Goal: Task Accomplishment & Management: Use online tool/utility

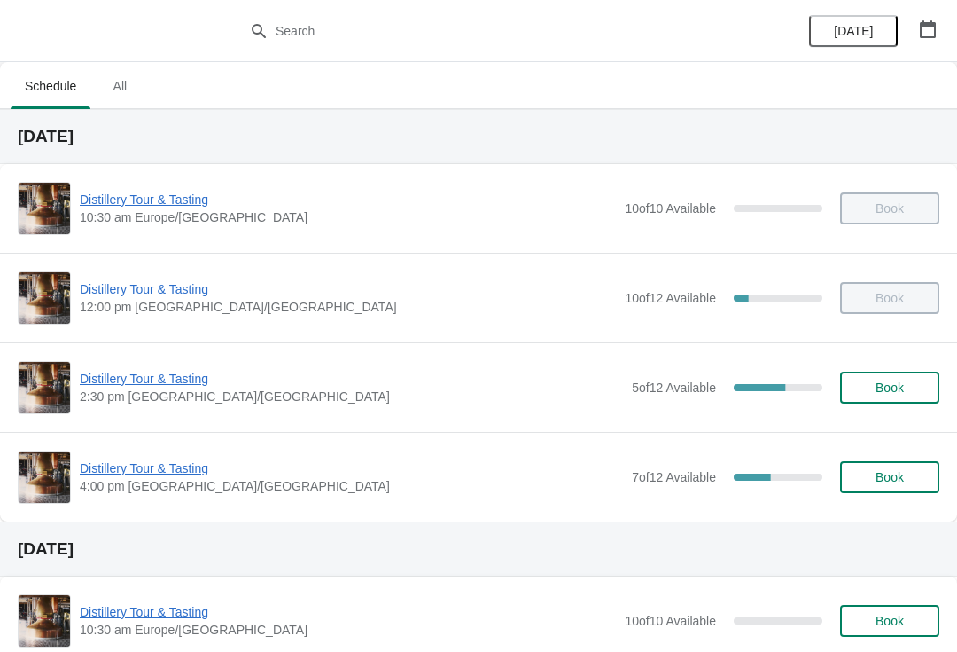
click at [156, 380] on span "Distillery Tour & Tasting" at bounding box center [351, 379] width 543 height 18
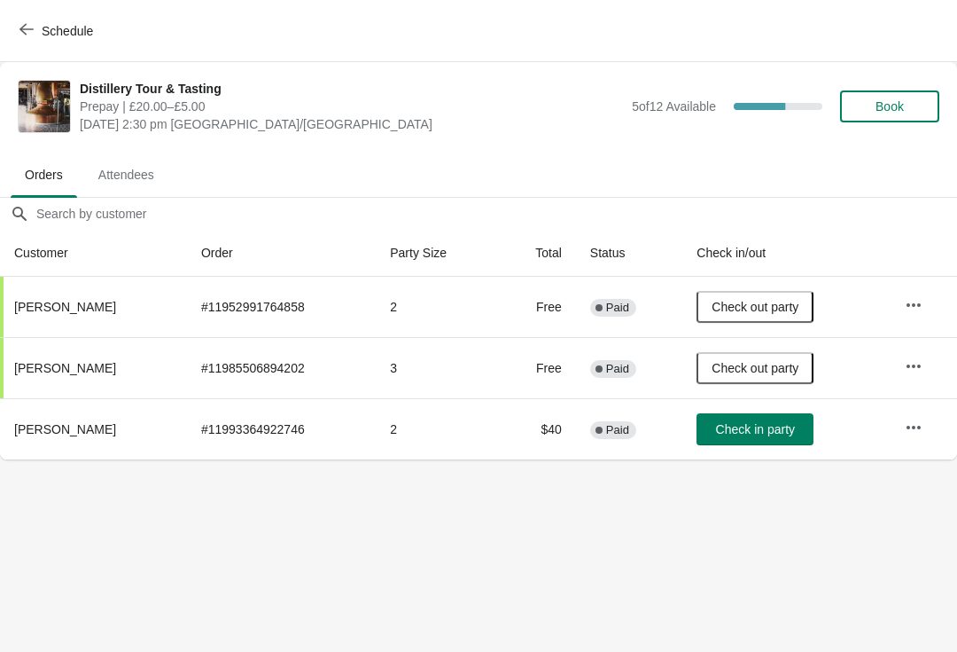
click at [794, 423] on span "Check in party" at bounding box center [755, 429] width 79 height 14
click at [56, 20] on button "Schedule" at bounding box center [58, 31] width 98 height 32
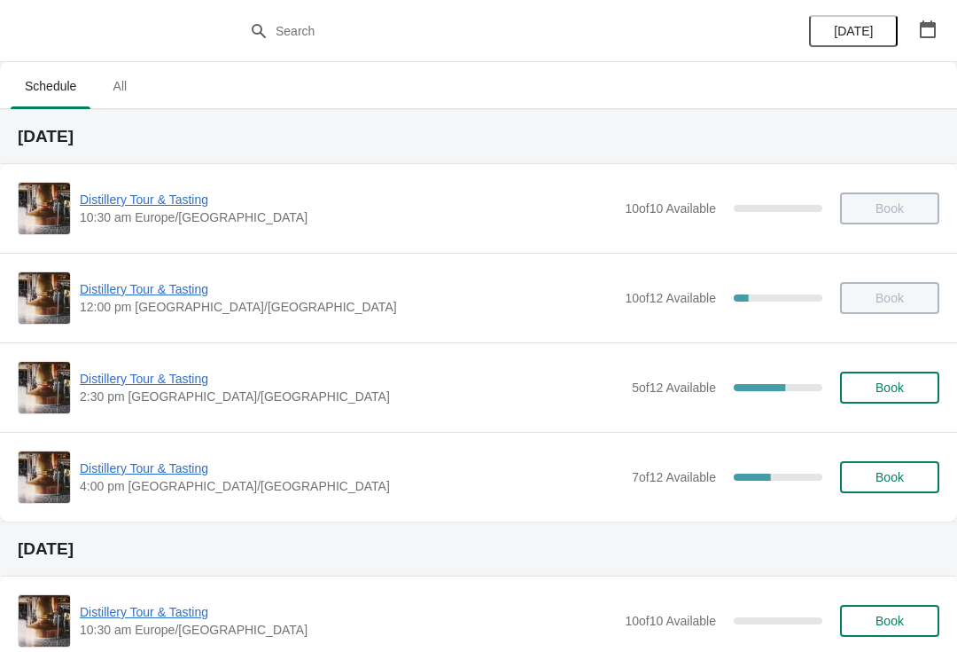
click at [203, 475] on span "Distillery Tour & Tasting" at bounding box center [351, 468] width 543 height 18
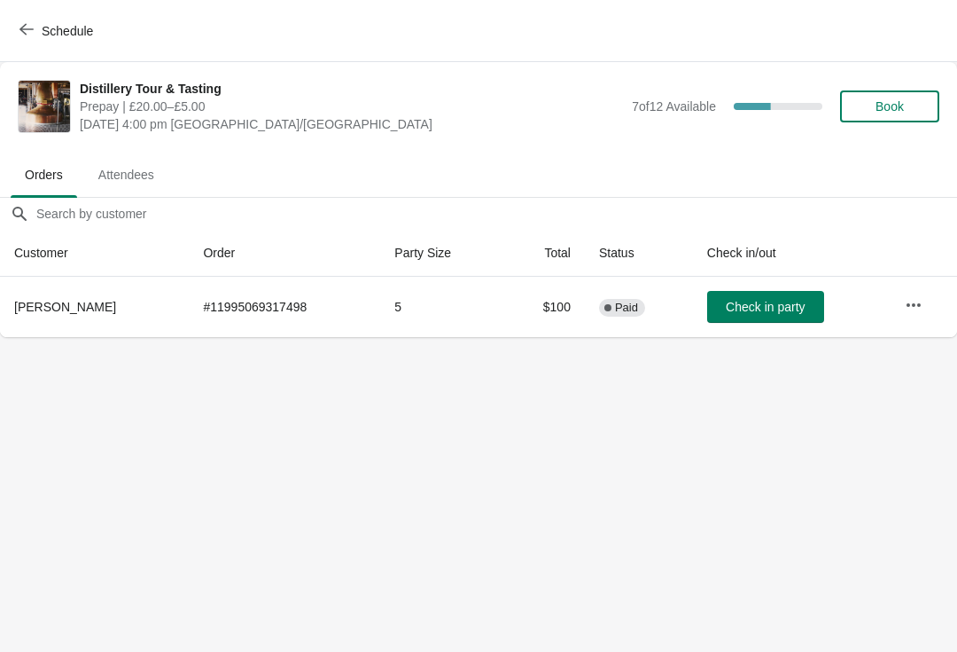
click at [888, 307] on td "Check in party" at bounding box center [792, 307] width 198 height 60
click at [925, 314] on button "button" at bounding box center [914, 305] width 32 height 32
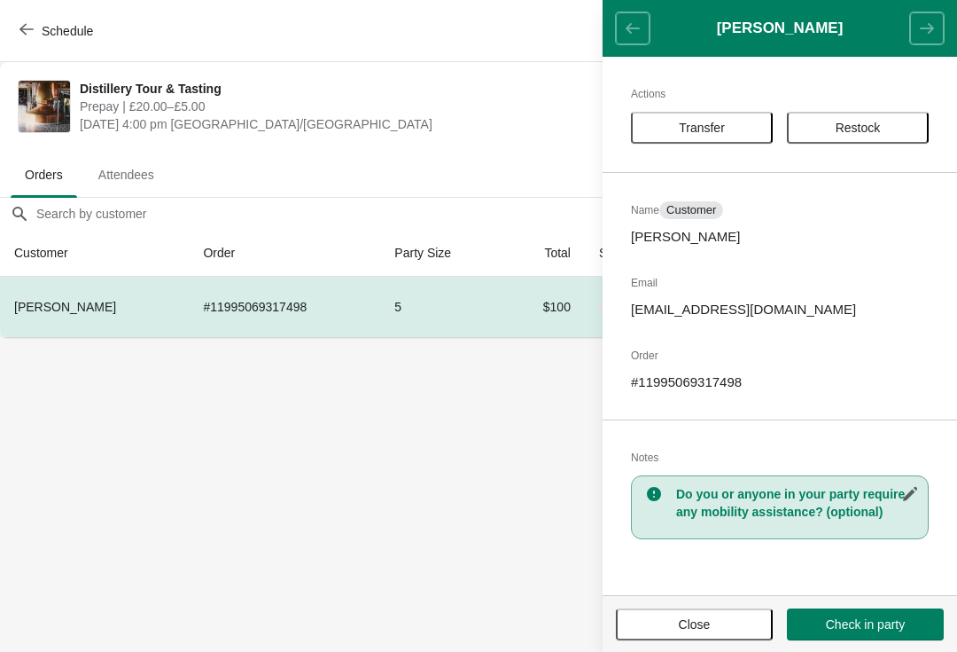
click at [917, 307] on p "iz.worrall@googlemail.com" at bounding box center [780, 310] width 298 height 18
click at [711, 619] on span "Close" at bounding box center [695, 624] width 32 height 14
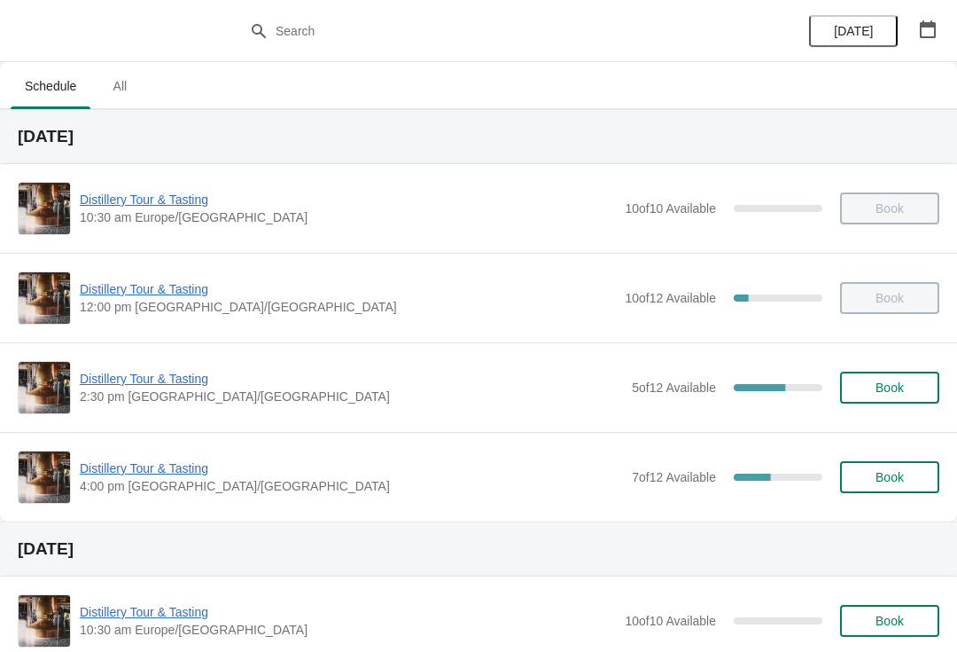
click at [156, 371] on span "Distillery Tour & Tasting" at bounding box center [351, 379] width 543 height 18
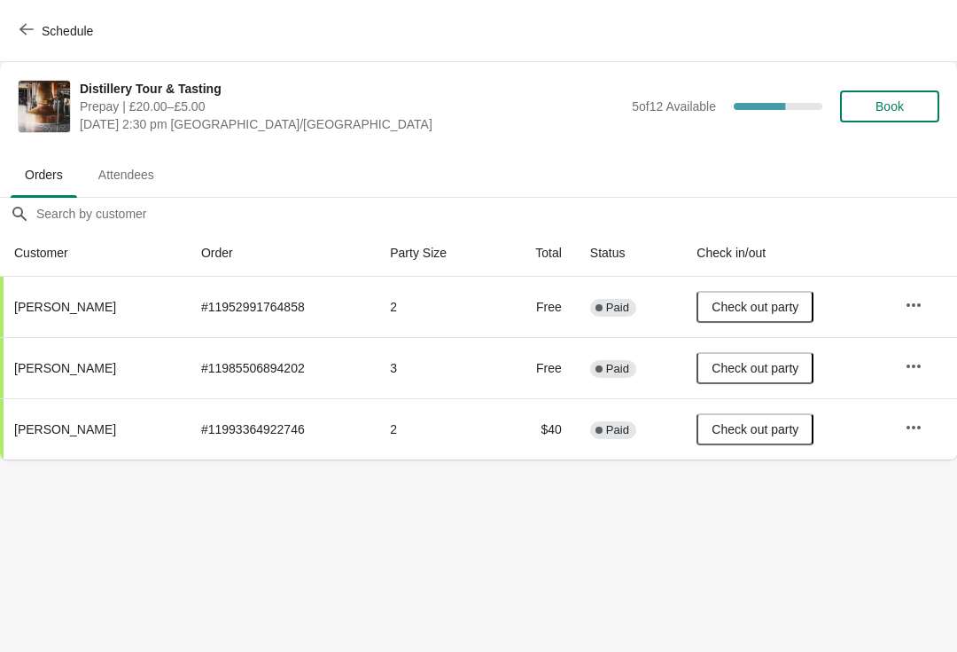
click at [121, 191] on span "Attendees" at bounding box center [126, 175] width 84 height 32
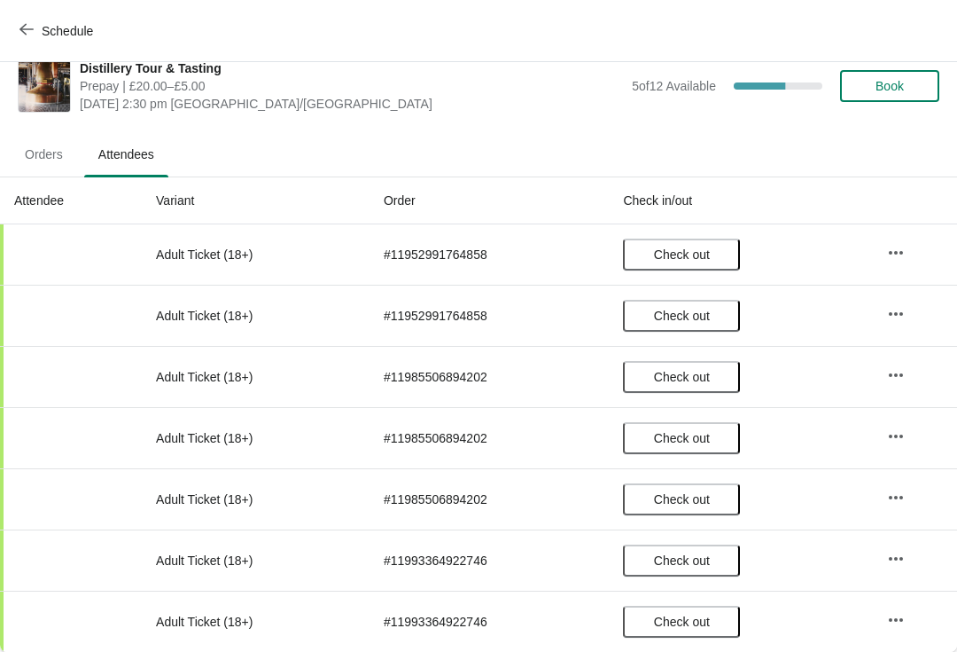
scroll to position [29, 0]
